Goal: Transaction & Acquisition: Download file/media

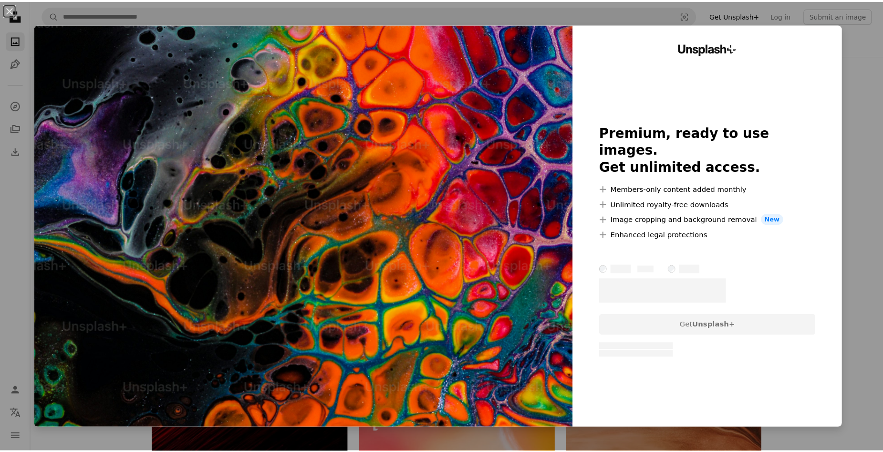
scroll to position [1478, 0]
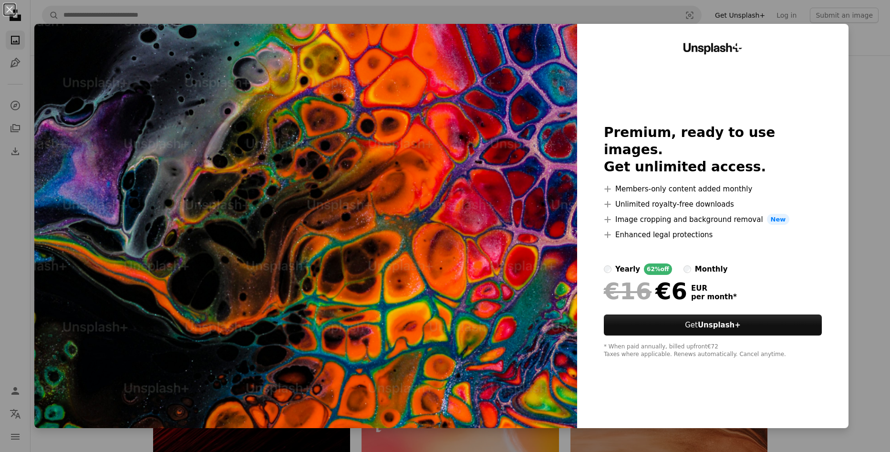
click at [861, 278] on div "An X shape Unsplash+ Premium, ready to use images. Get unlimited access. A plus…" at bounding box center [445, 226] width 890 height 452
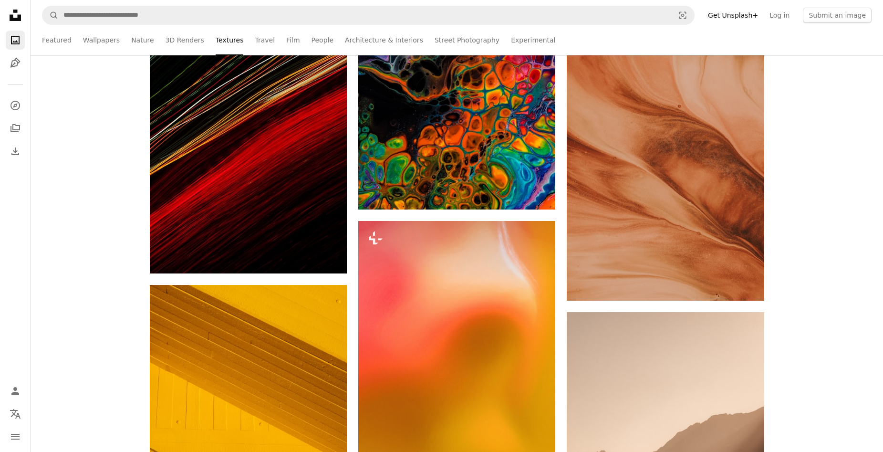
scroll to position [1765, 0]
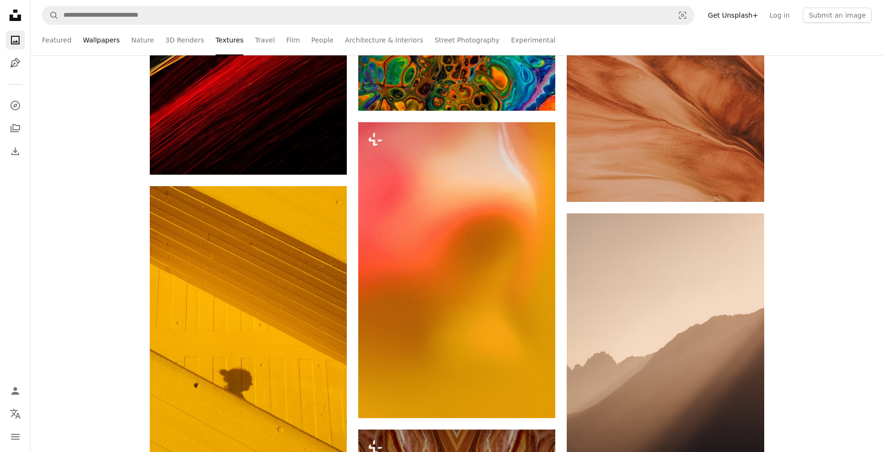
click at [84, 37] on link "Wallpapers" at bounding box center [101, 40] width 37 height 31
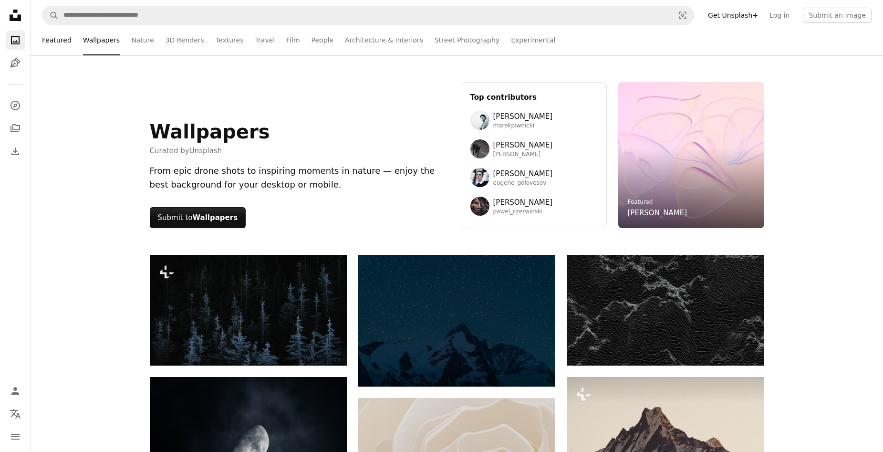
click at [64, 44] on link "Featured" at bounding box center [57, 40] width 30 height 31
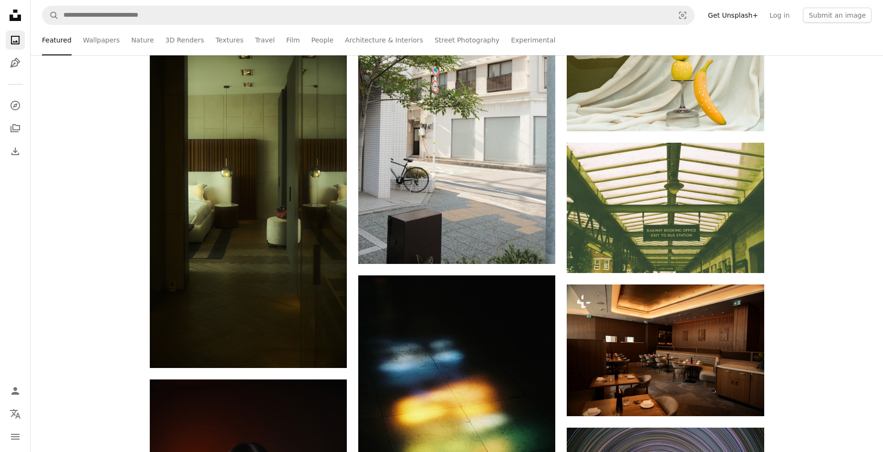
scroll to position [2766, 0]
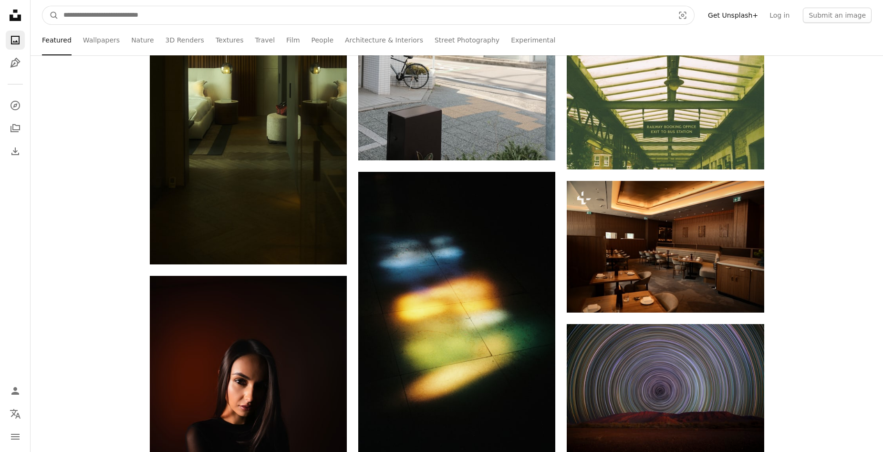
click at [164, 16] on input "Find visuals sitewide" at bounding box center [365, 15] width 612 height 18
type input "*******"
click at [42, 6] on button "A magnifying glass" at bounding box center [50, 15] width 16 height 18
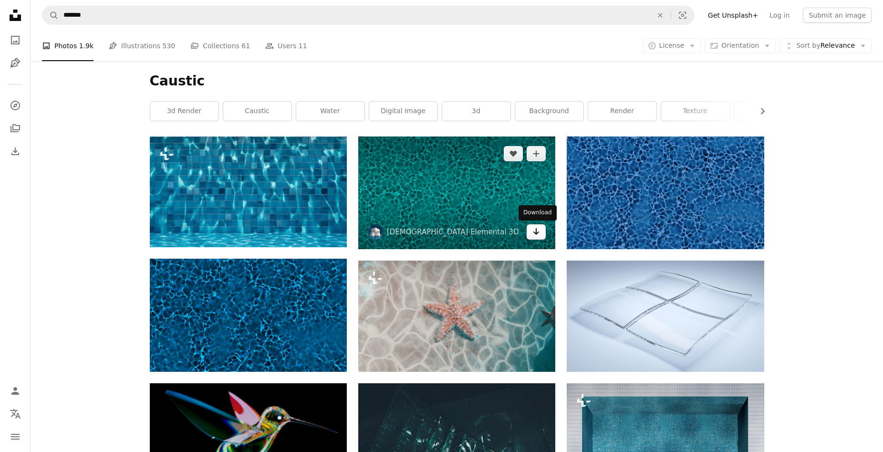
click at [532, 238] on link "Arrow pointing down" at bounding box center [536, 231] width 19 height 15
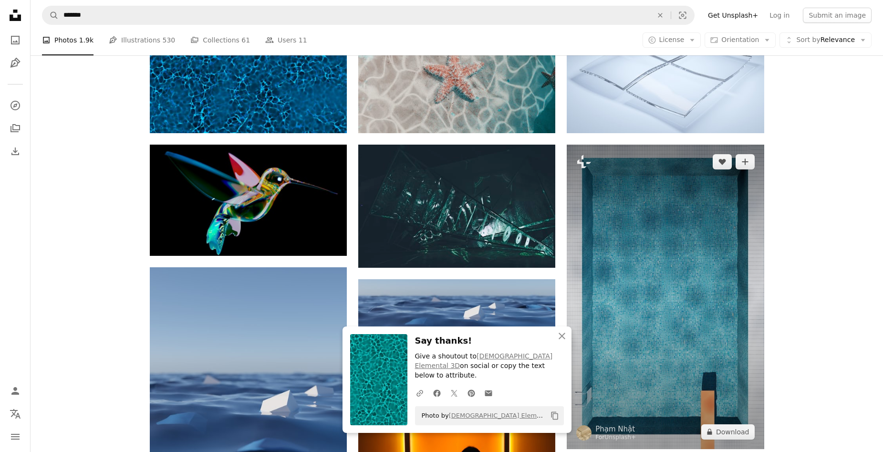
scroll to position [286, 0]
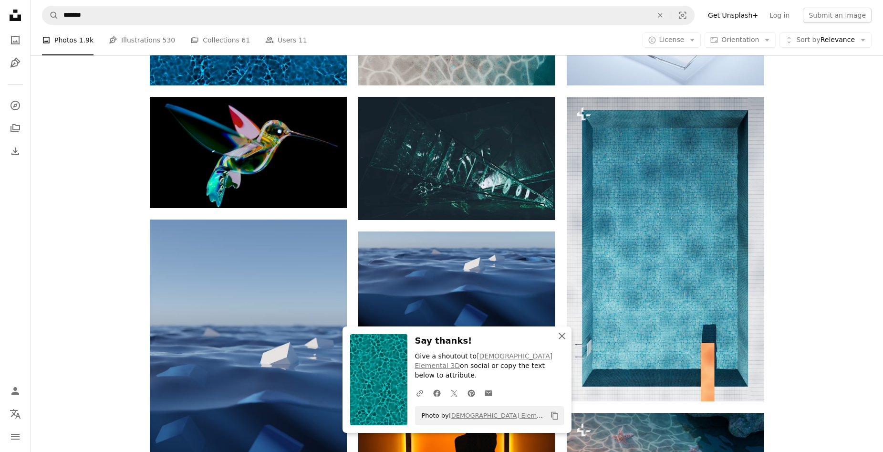
click at [560, 340] on icon "An X shape" at bounding box center [561, 335] width 11 height 11
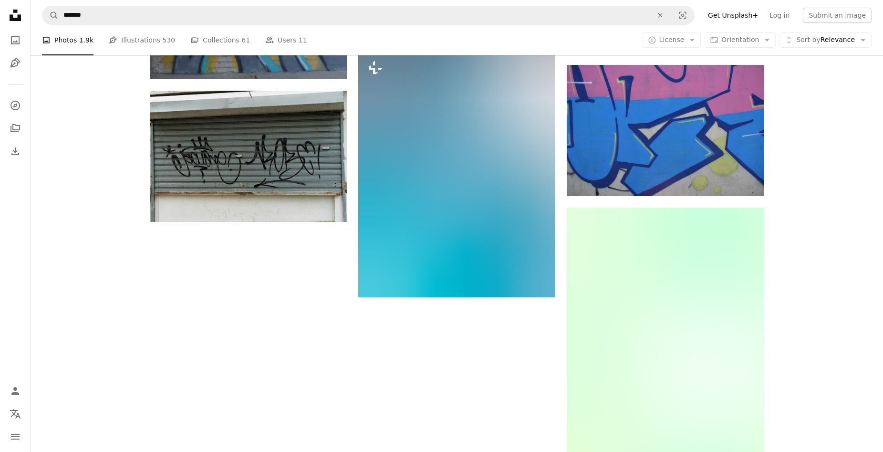
scroll to position [906, 0]
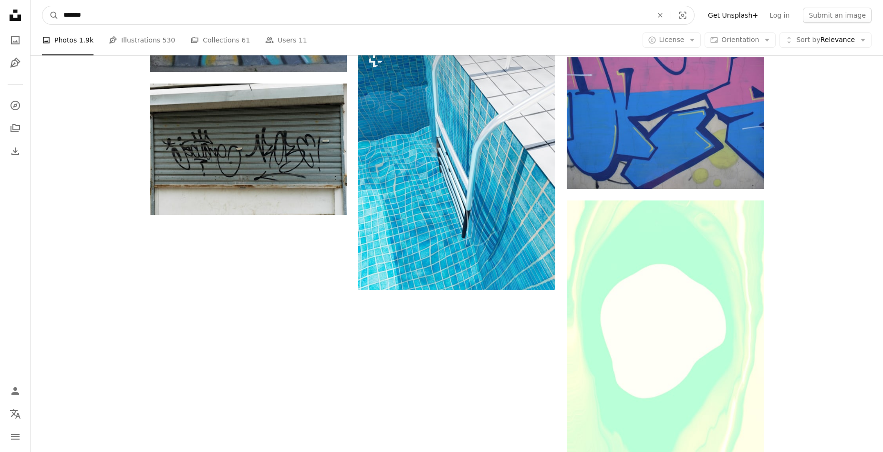
click at [155, 14] on input "*******" at bounding box center [354, 15] width 591 height 18
drag, startPoint x: 155, startPoint y: 14, endPoint x: 114, endPoint y: 43, distance: 50.3
type input "*****"
click at [42, 6] on button "A magnifying glass" at bounding box center [50, 15] width 16 height 18
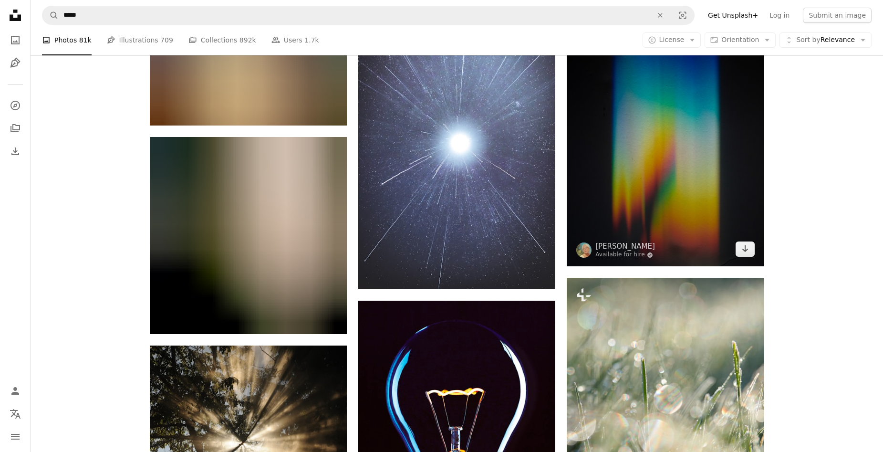
scroll to position [191, 0]
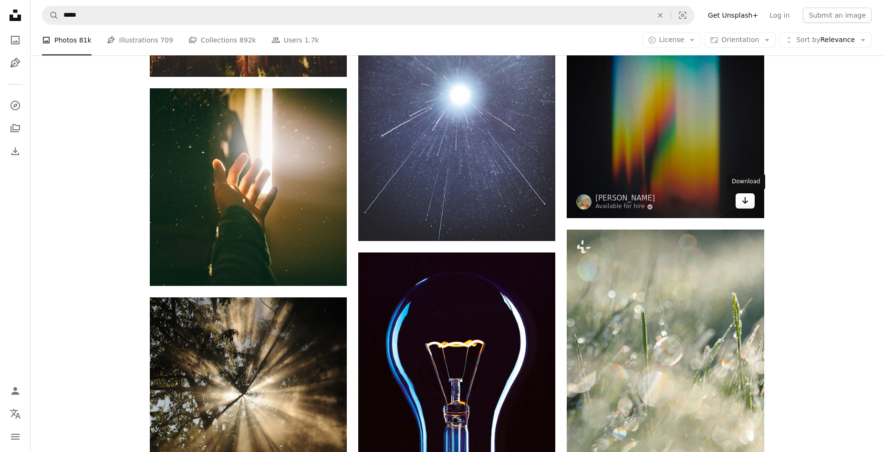
click at [748, 204] on icon "Arrow pointing down" at bounding box center [745, 200] width 8 height 11
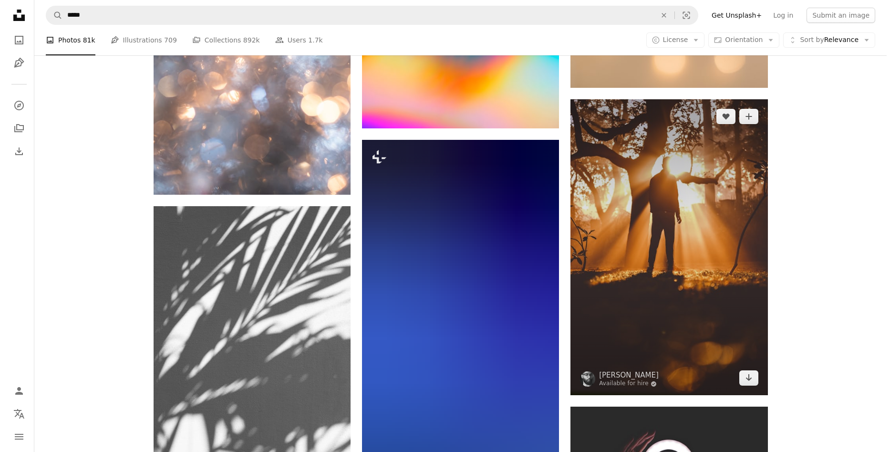
scroll to position [1184, 0]
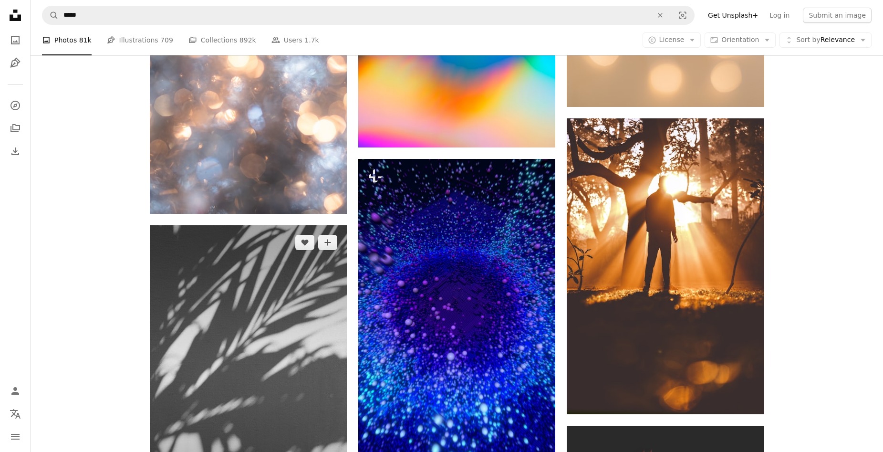
click at [266, 279] on img at bounding box center [248, 373] width 197 height 296
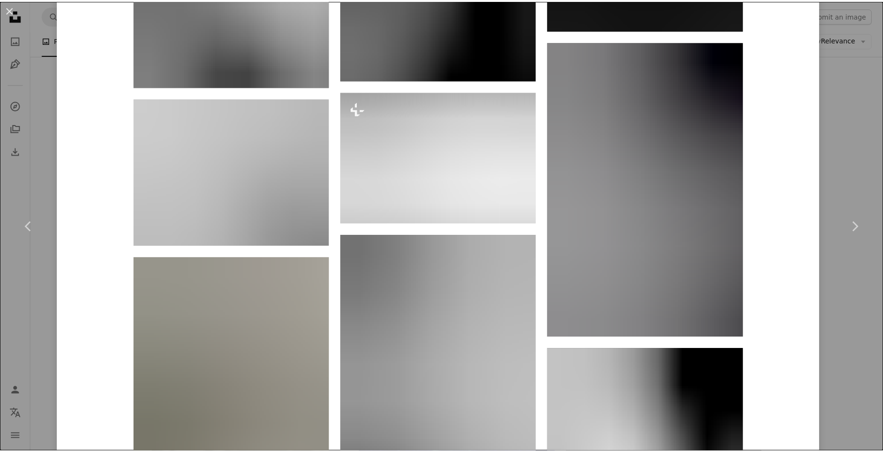
scroll to position [5394, 0]
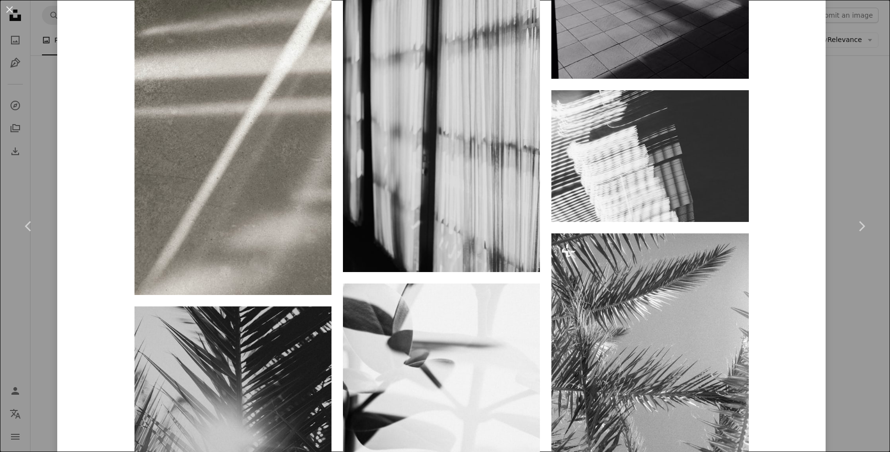
click at [856, 334] on div "An X shape Chevron left Chevron right [PERSON_NAME] augustinewong A heart A plu…" at bounding box center [445, 226] width 890 height 452
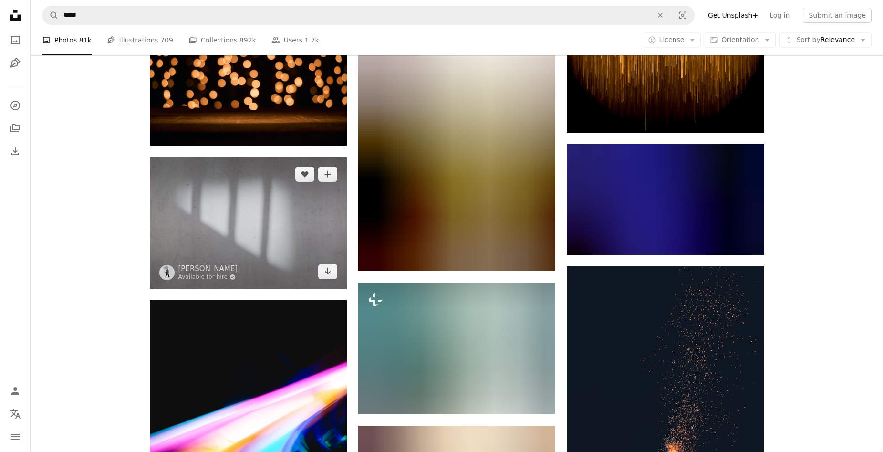
scroll to position [2424, 0]
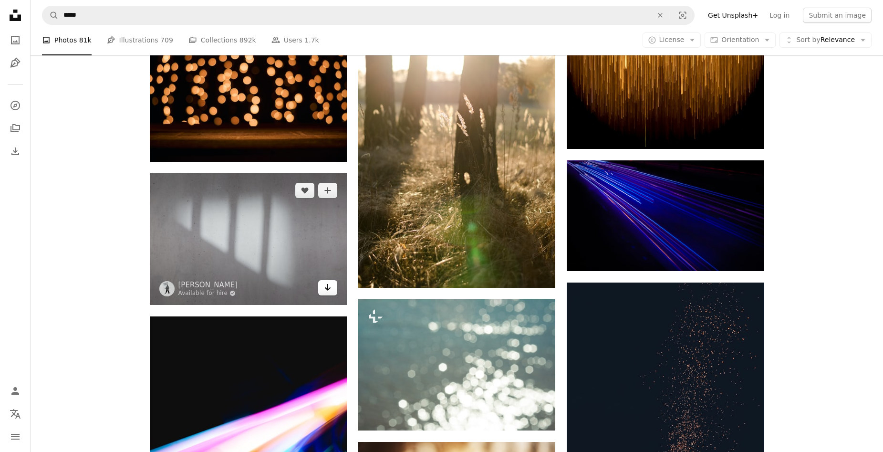
click at [322, 290] on link "Arrow pointing down" at bounding box center [327, 287] width 19 height 15
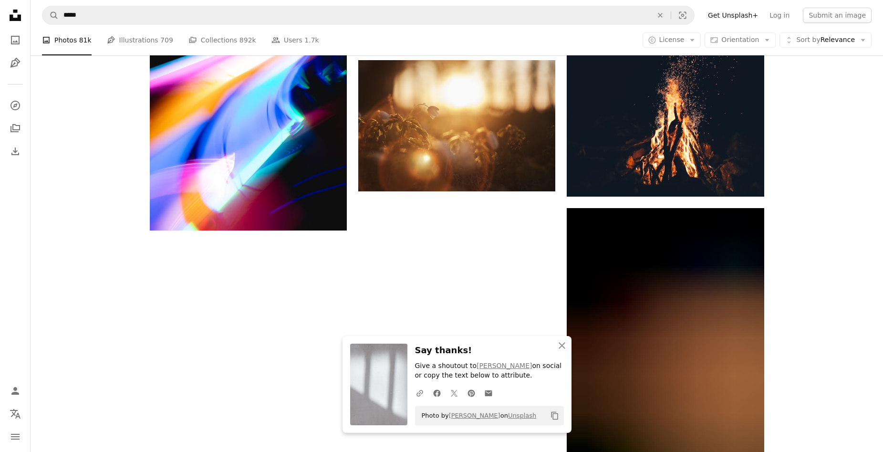
scroll to position [3086, 0]
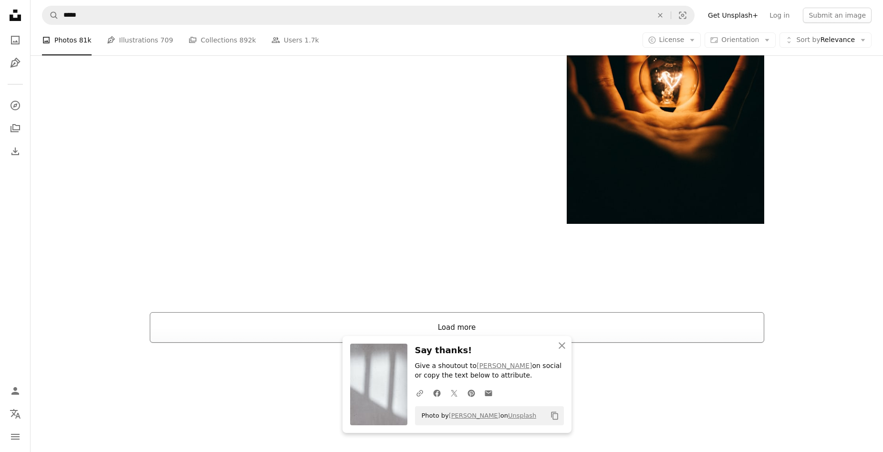
click at [469, 318] on button "Load more" at bounding box center [457, 327] width 614 height 31
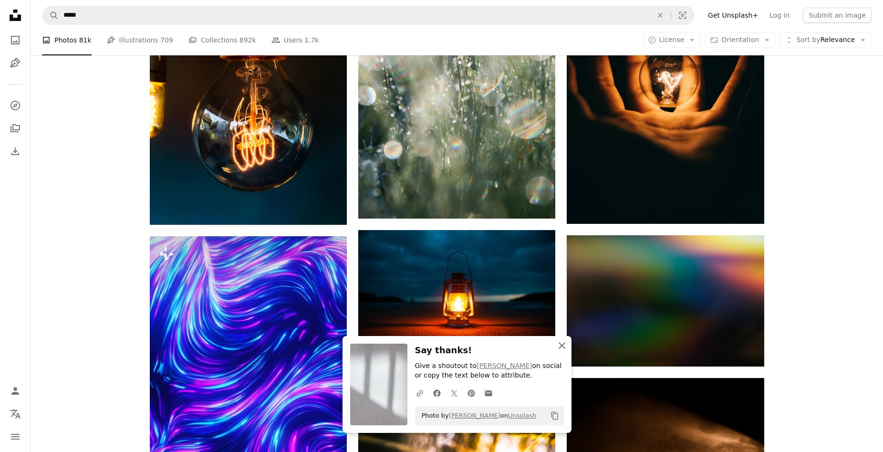
click at [562, 345] on icon "button" at bounding box center [561, 345] width 7 height 7
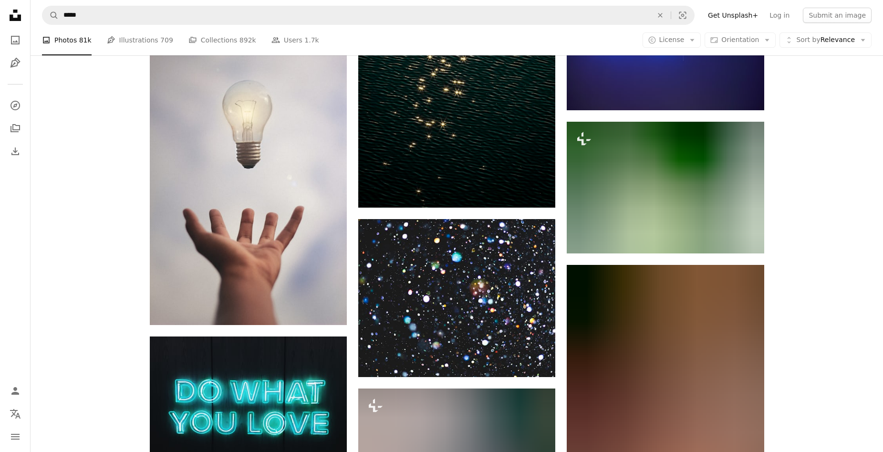
scroll to position [9142, 0]
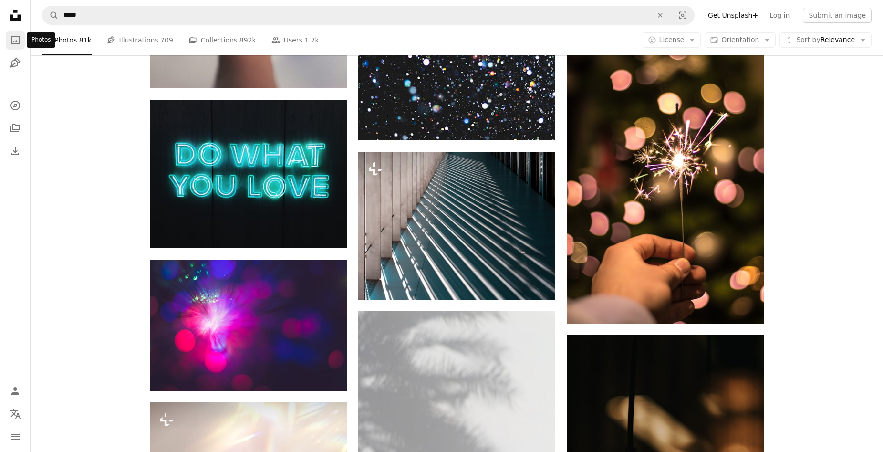
click at [6, 39] on link "A photo" at bounding box center [15, 40] width 19 height 19
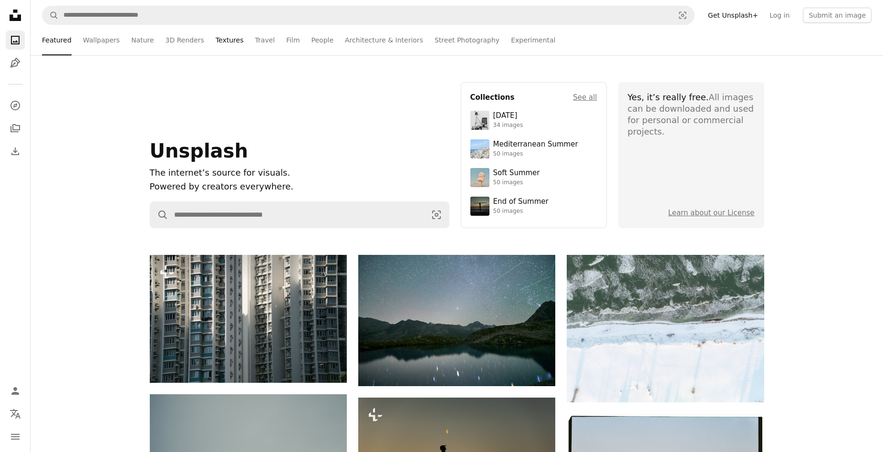
click at [227, 32] on link "Textures" at bounding box center [230, 40] width 28 height 31
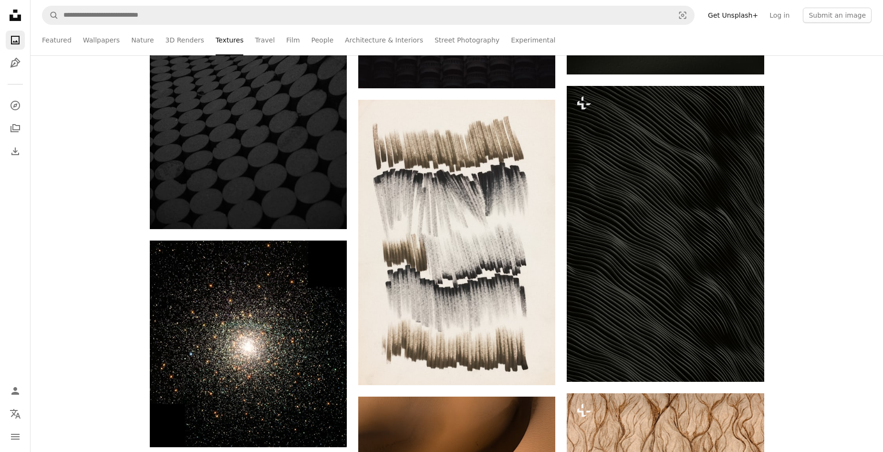
scroll to position [16453, 0]
